Goal: Task Accomplishment & Management: Use online tool/utility

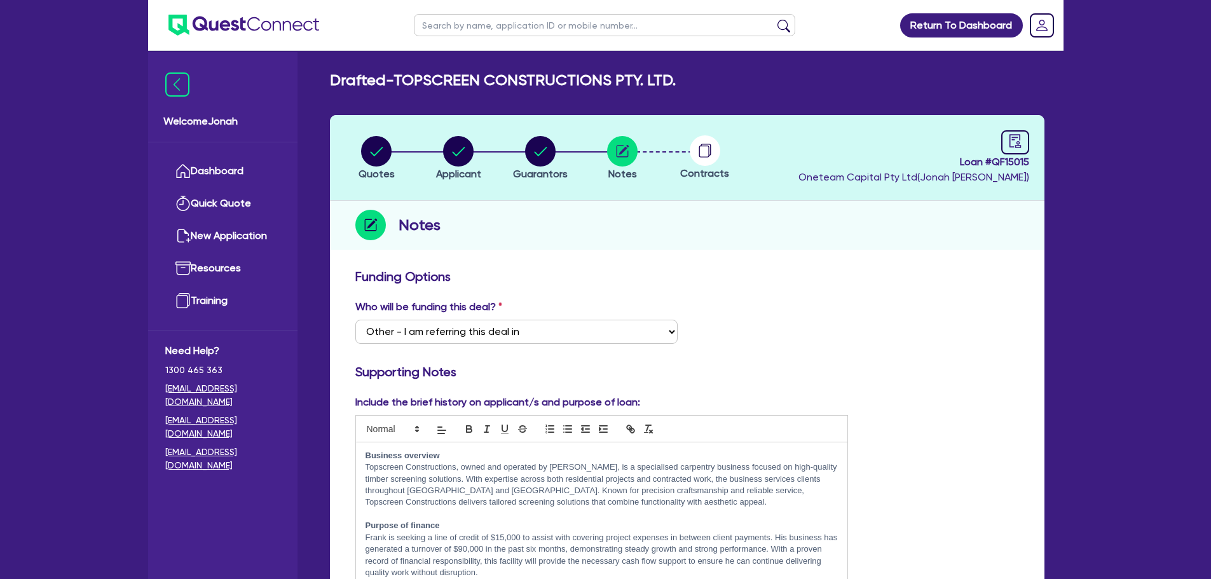
select select "Other"
click at [173, 85] on img at bounding box center [177, 84] width 24 height 24
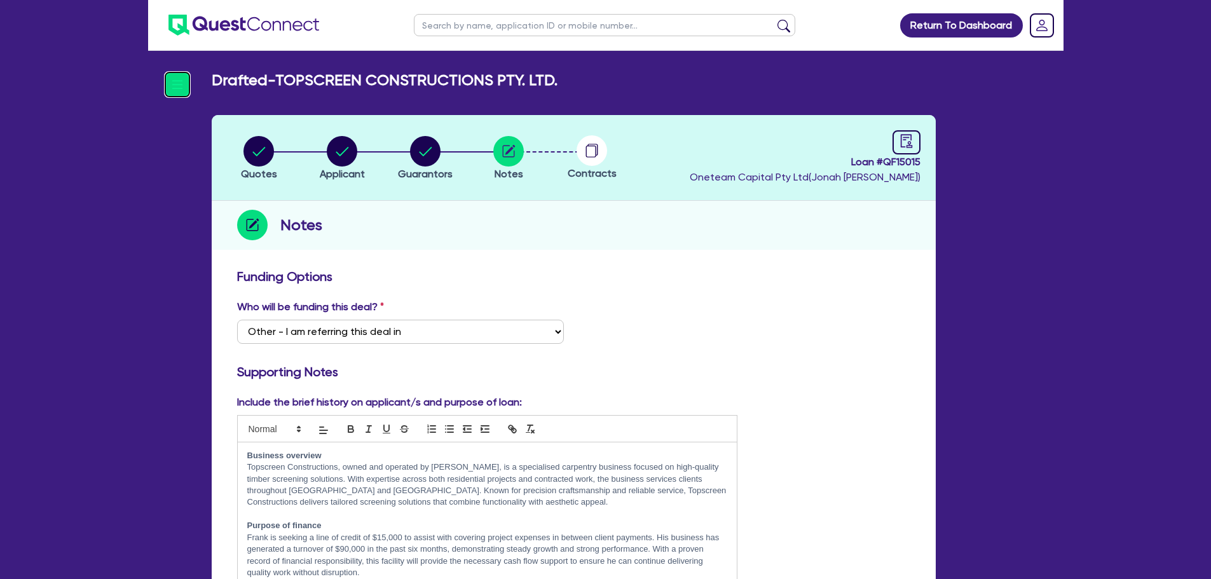
click at [183, 87] on img at bounding box center [177, 84] width 24 height 24
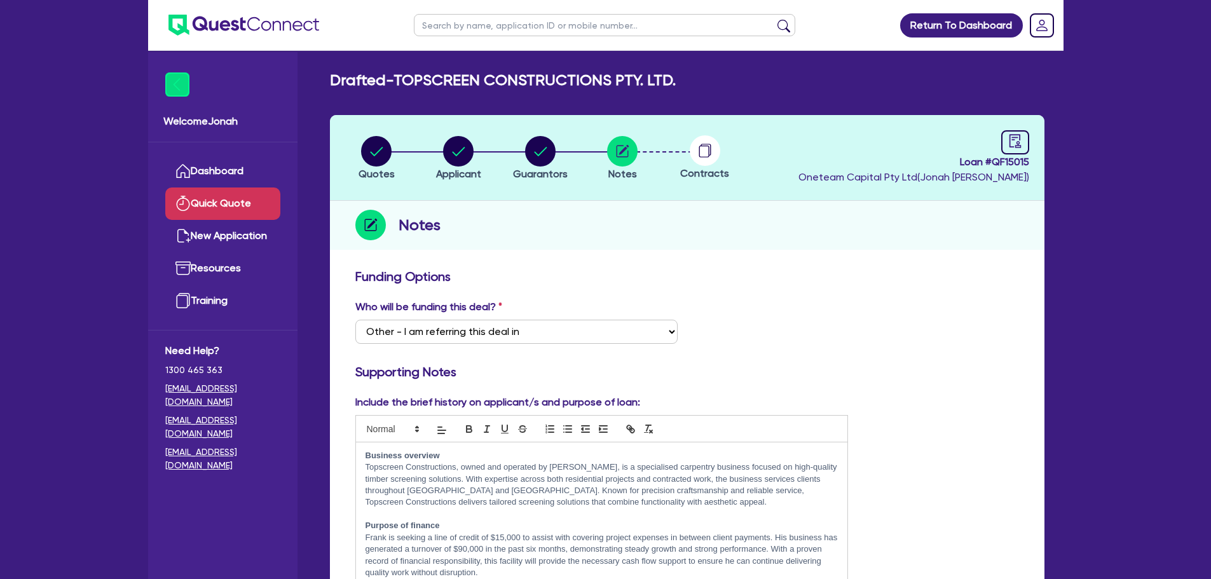
click at [215, 196] on link "Quick Quote" at bounding box center [222, 204] width 115 height 32
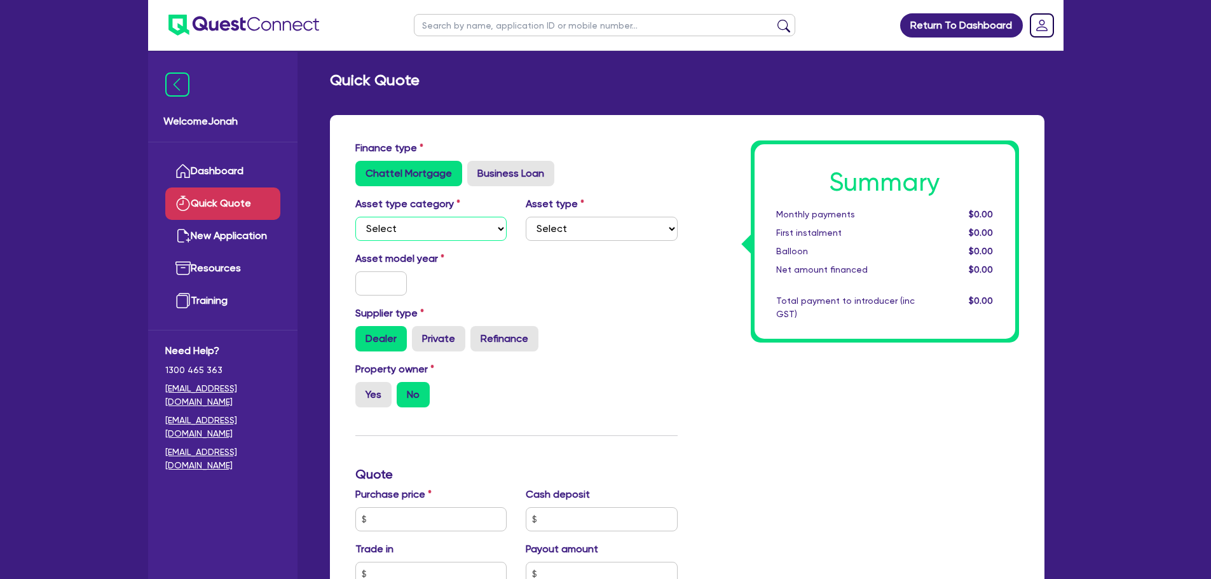
click at [467, 225] on select "Select Cars and light trucks Primary assets Secondary assets Tertiary assets" at bounding box center [431, 229] width 152 height 24
click at [556, 233] on select "Select" at bounding box center [602, 229] width 152 height 24
click at [442, 233] on select "Select Cars and light trucks Primary assets Secondary assets Tertiary assets" at bounding box center [431, 229] width 152 height 24
click at [491, 167] on label "Business Loan" at bounding box center [510, 173] width 87 height 25
click at [476, 167] on input "Business Loan" at bounding box center [471, 165] width 8 height 8
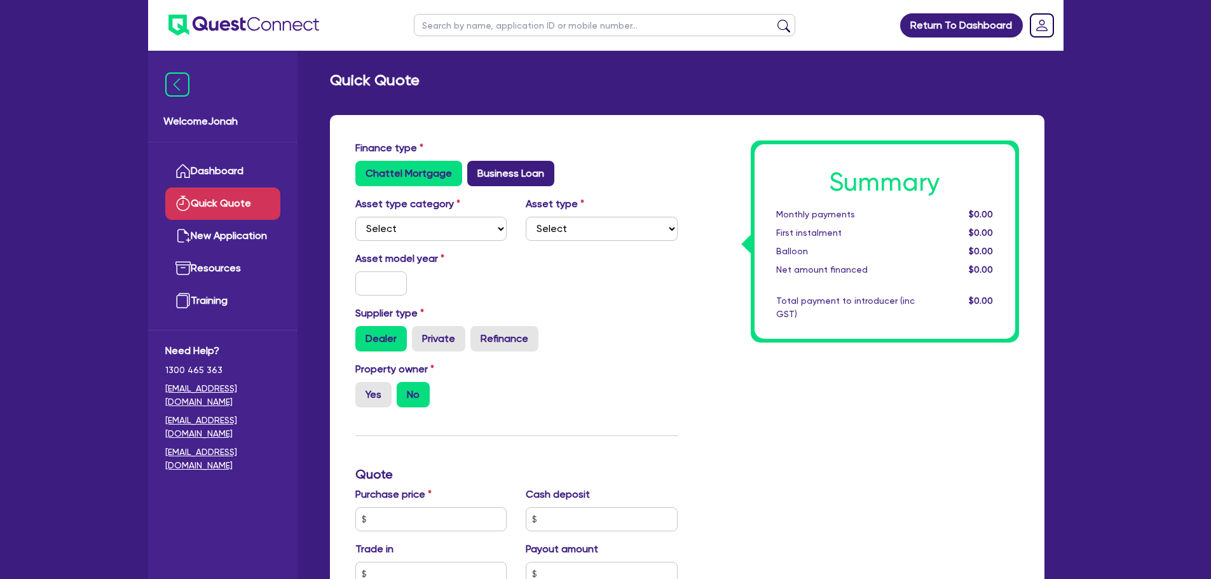
radio input "true"
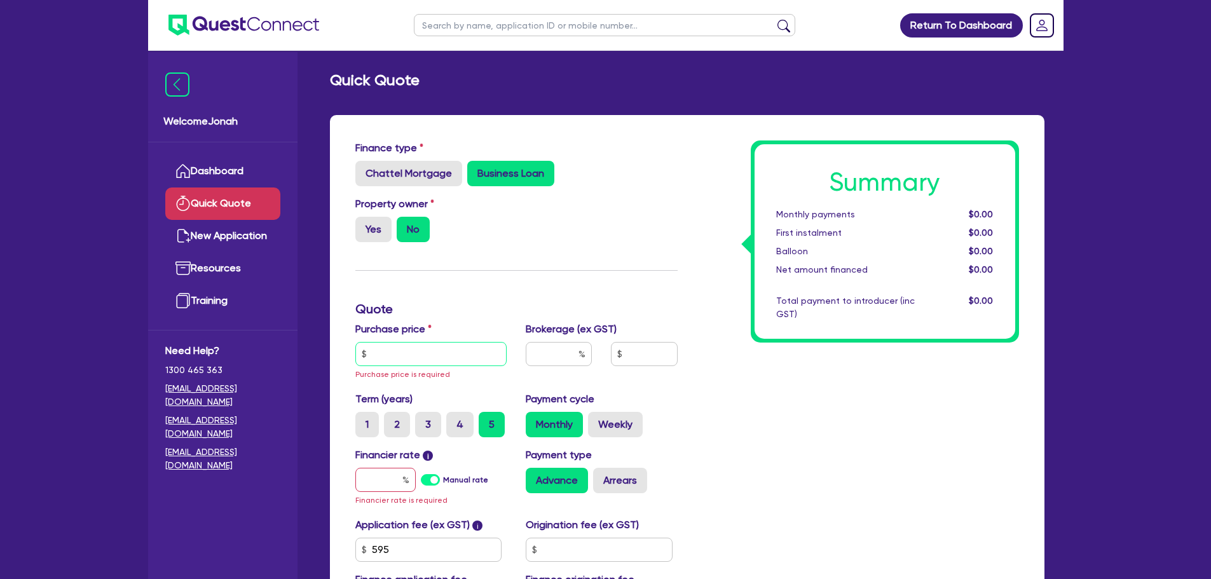
click at [409, 351] on input "text" at bounding box center [431, 354] width 152 height 24
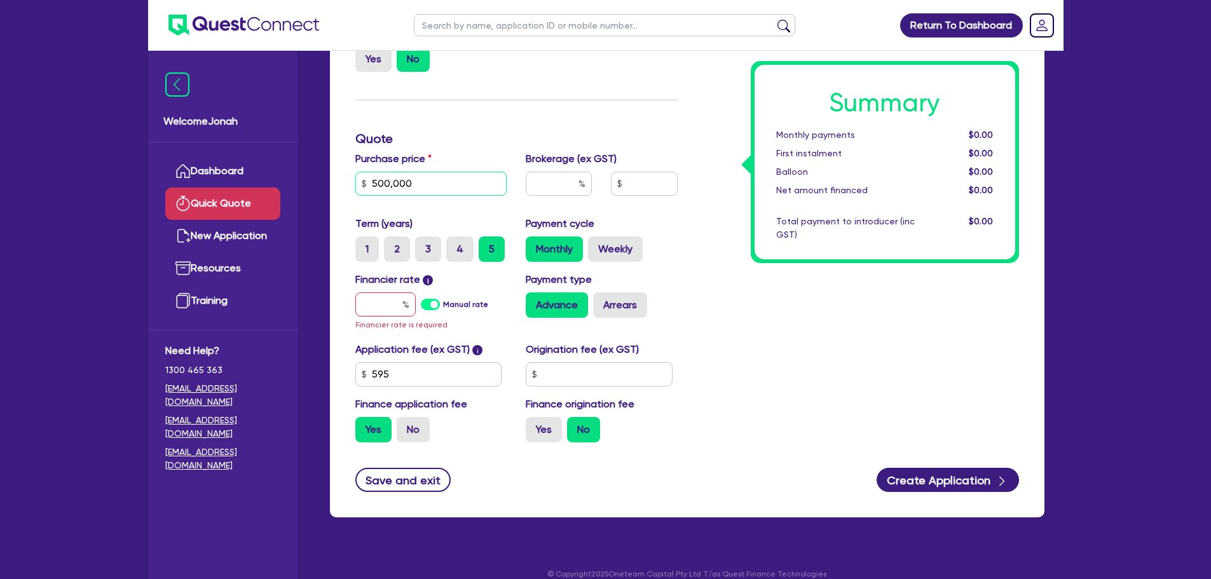
scroll to position [186, 0]
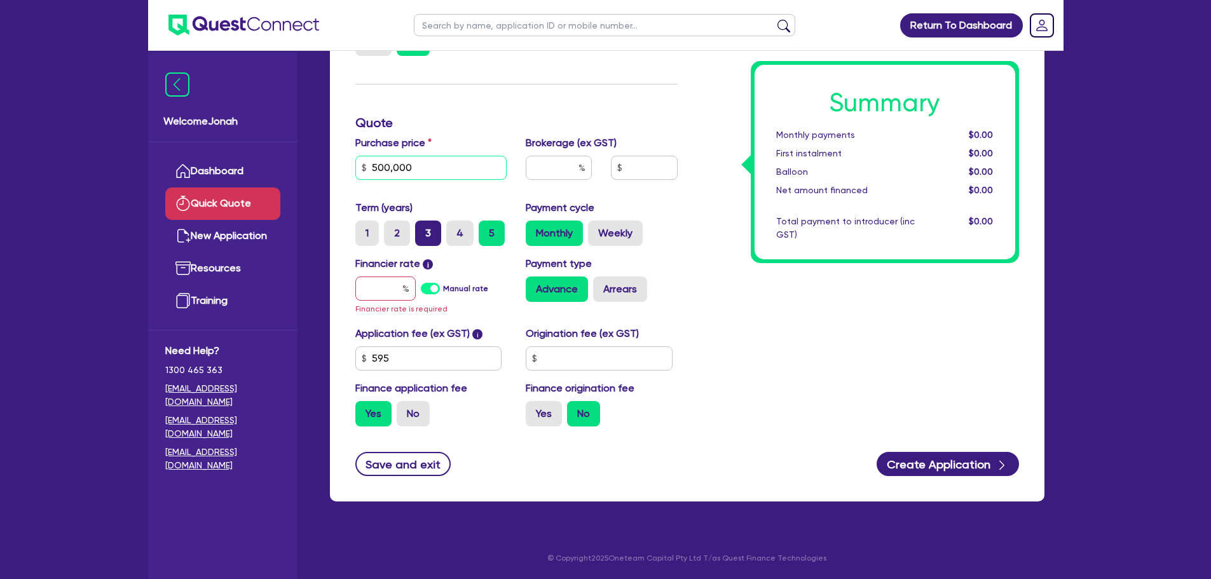
type input "500,000"
click at [429, 232] on label "3" at bounding box center [428, 233] width 26 height 25
click at [423, 229] on input "3" at bounding box center [419, 225] width 8 height 8
radio input "true"
click at [488, 235] on label "5" at bounding box center [492, 233] width 26 height 25
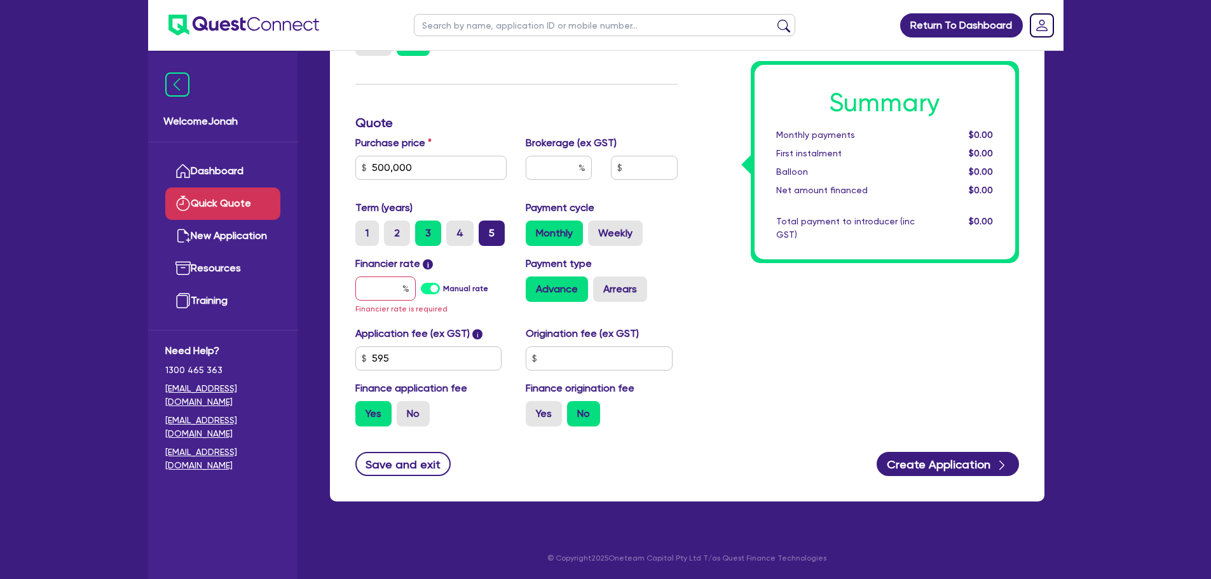
click at [487, 229] on input "5" at bounding box center [483, 225] width 8 height 8
radio input "true"
click at [727, 288] on div "Summary Monthly payments $0.00 First instalment $0.00 Balloon $0.00 Net amount …" at bounding box center [857, 195] width 341 height 483
click at [494, 234] on label "5" at bounding box center [492, 233] width 26 height 25
click at [487, 229] on input "5" at bounding box center [483, 225] width 8 height 8
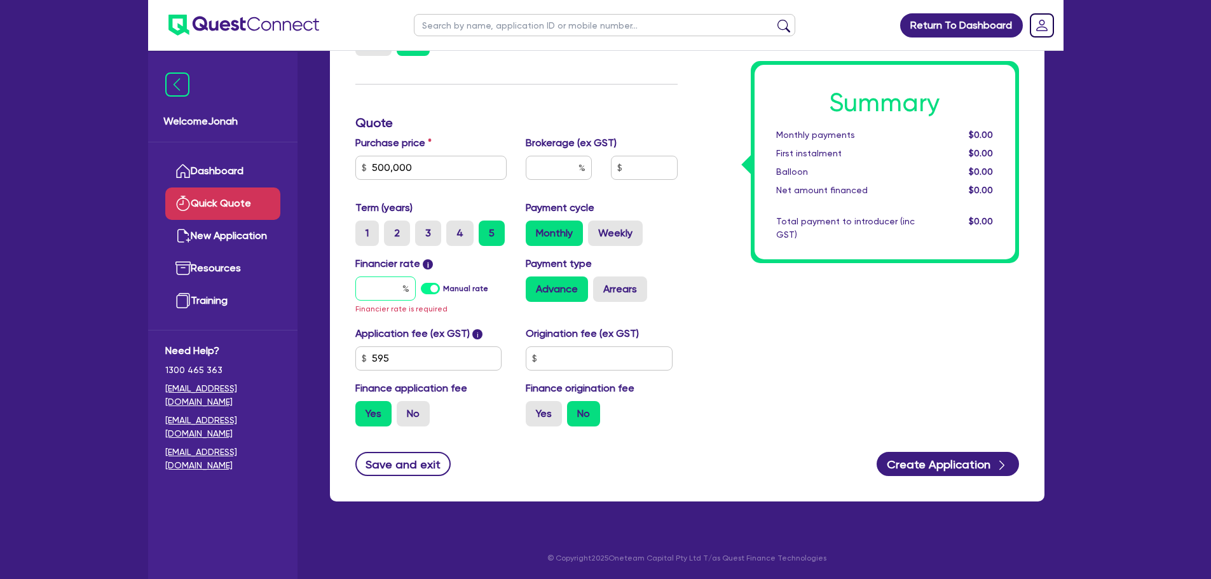
click at [394, 285] on input "text" at bounding box center [385, 289] width 60 height 24
click at [568, 171] on input "text" at bounding box center [559, 168] width 66 height 24
type input "2"
click at [375, 285] on input "text" at bounding box center [385, 289] width 60 height 24
type input "10"
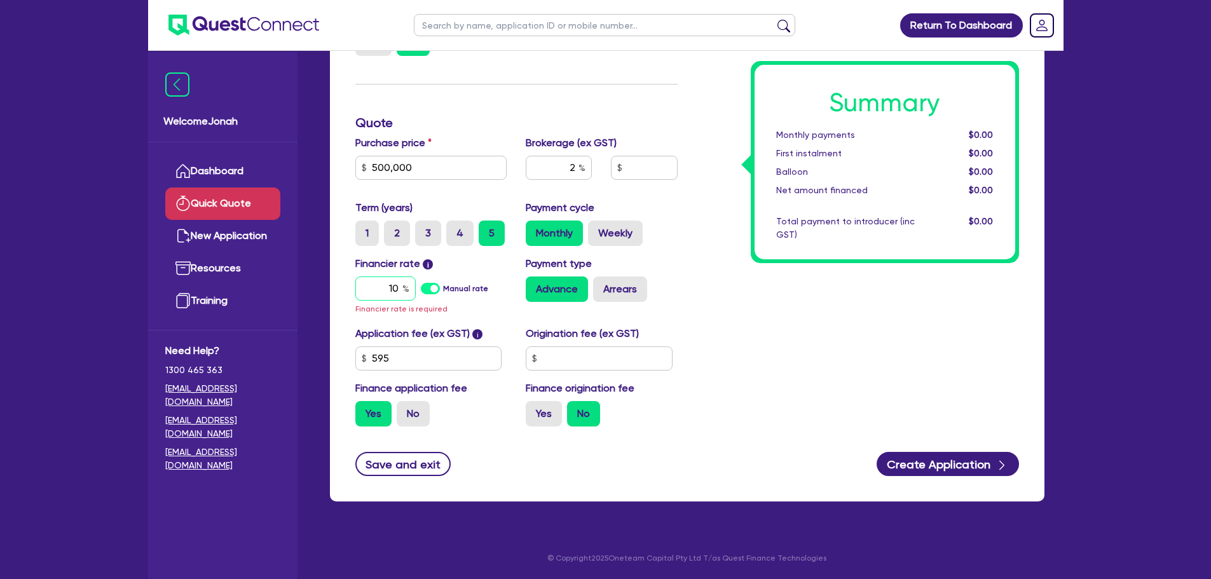
scroll to position [172, 0]
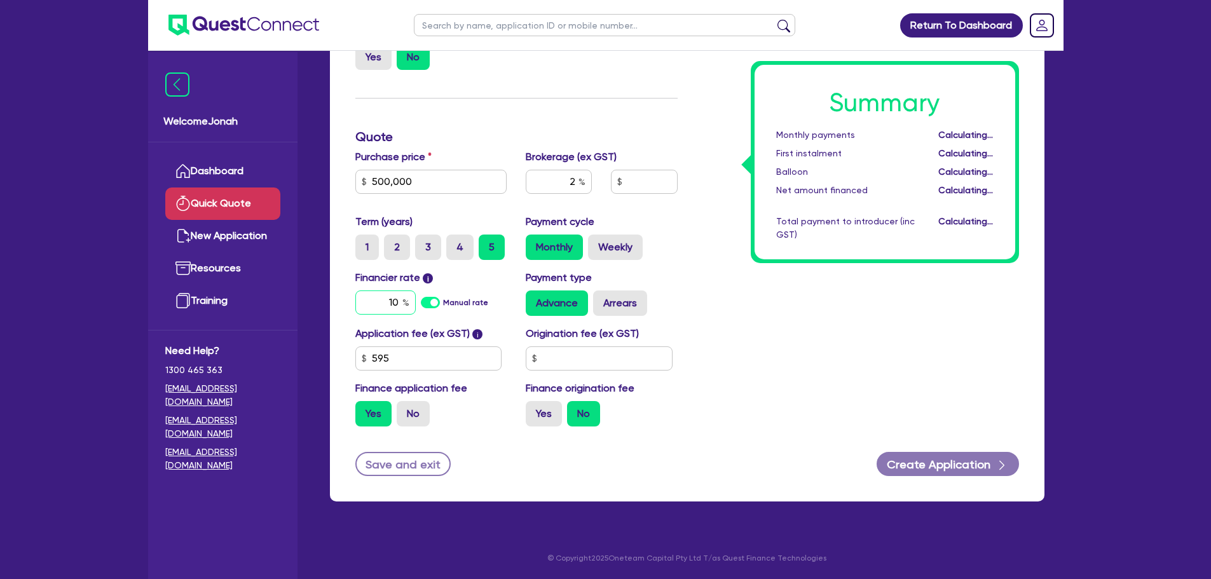
type input "10,013.09"
type input "1"
type input "6"
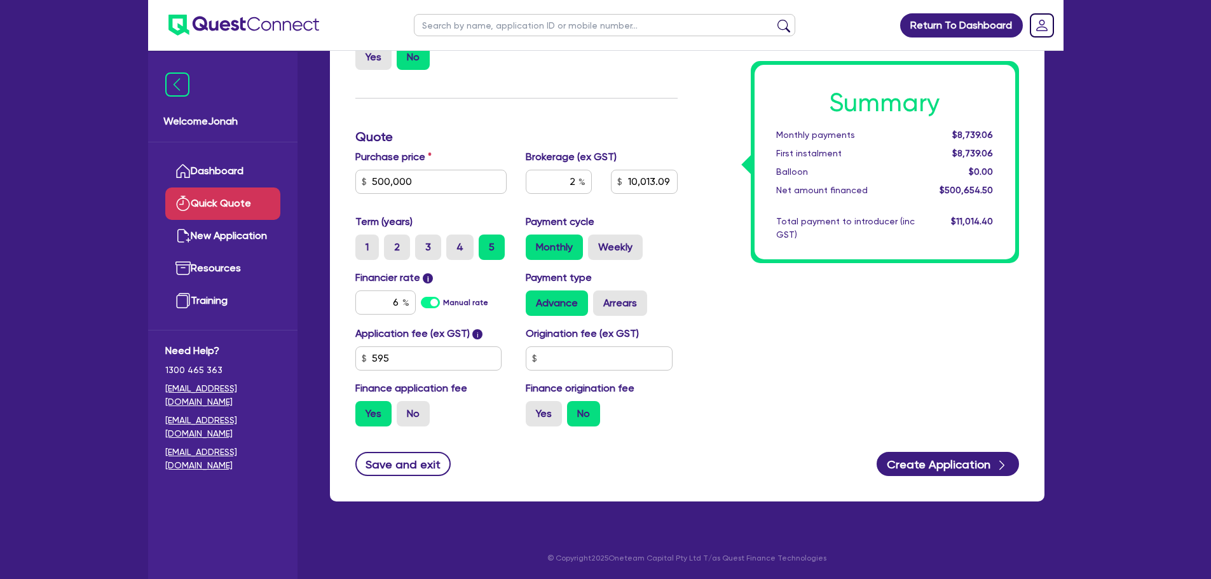
type input "10,013.09"
click at [711, 285] on div "Summary Monthly payments $8,739.06 First instalment $8,739.06 Balloon $0.00 Net…" at bounding box center [857, 202] width 341 height 469
click at [567, 185] on input "2" at bounding box center [559, 182] width 66 height 24
drag, startPoint x: 568, startPoint y: 184, endPoint x: 575, endPoint y: 182, distance: 7.1
click at [572, 182] on input "2" at bounding box center [559, 182] width 66 height 24
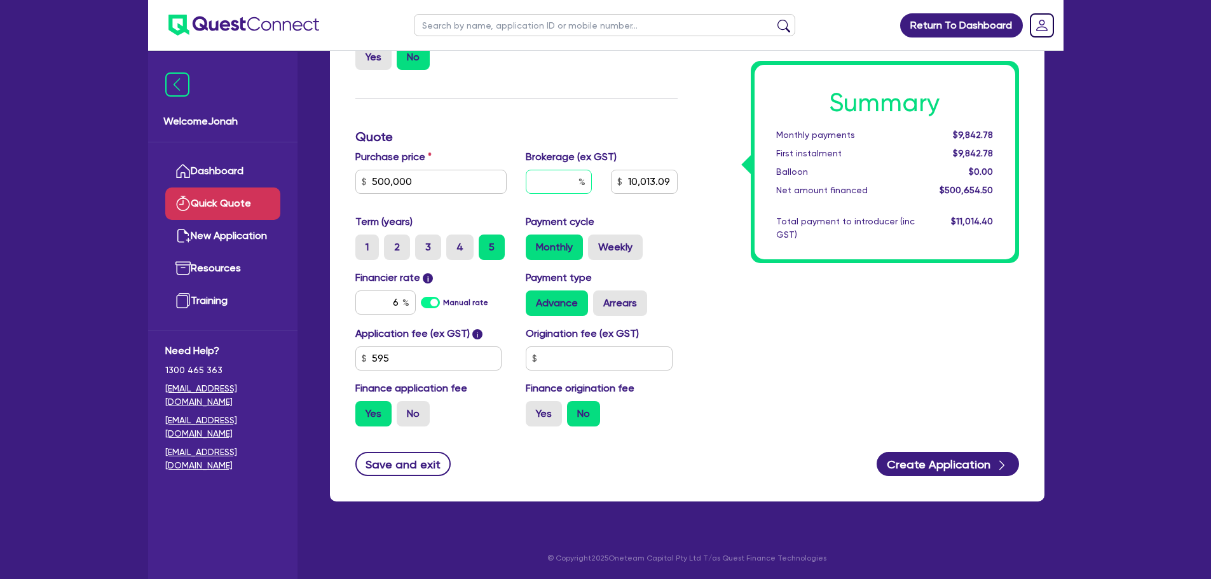
type input "2"
click at [690, 275] on div "Summary Monthly payments $9,842.78 First instalment $9,842.78 Balloon $0.00 Net…" at bounding box center [857, 202] width 341 height 469
click at [635, 294] on label "Arrears" at bounding box center [620, 303] width 54 height 25
click at [601, 294] on input "Arrears" at bounding box center [597, 295] width 8 height 8
radio input "true"
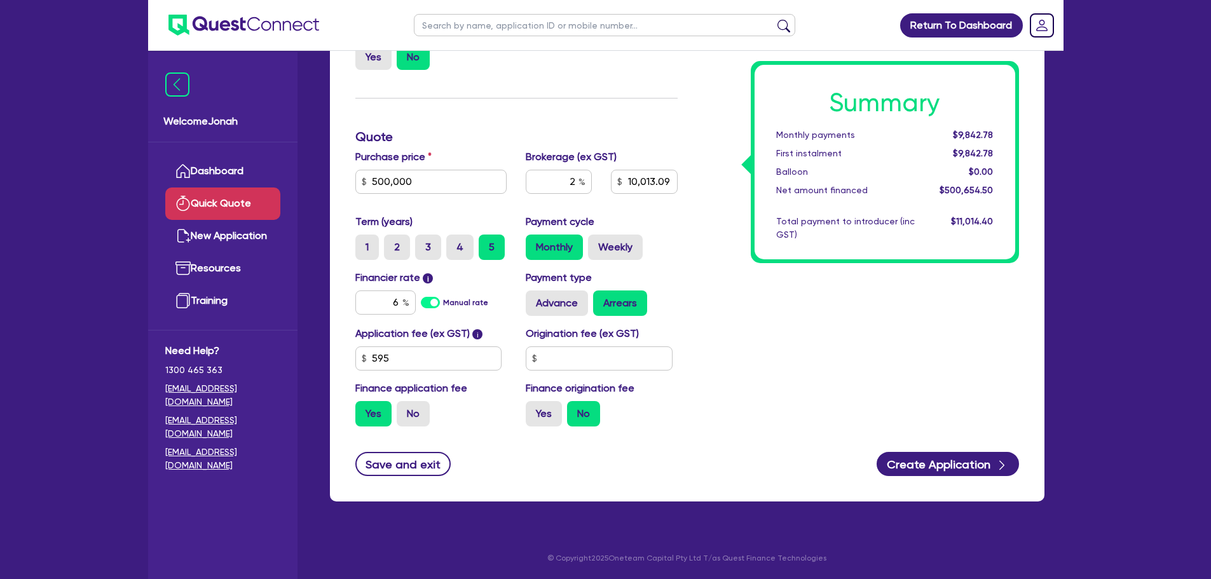
type input "10,013.09"
drag, startPoint x: 398, startPoint y: 302, endPoint x: 391, endPoint y: 305, distance: 7.7
click at [391, 305] on input "6" at bounding box center [385, 303] width 60 height 24
